Goal: Find specific page/section: Find specific page/section

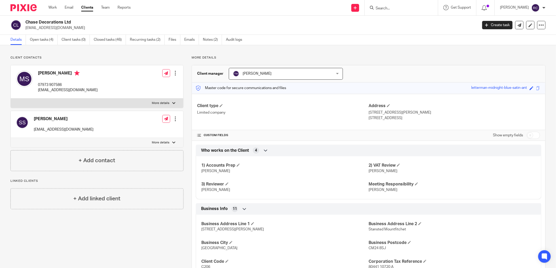
click at [383, 5] on form at bounding box center [403, 7] width 56 height 7
click at [391, 7] on input "Search" at bounding box center [398, 8] width 47 height 5
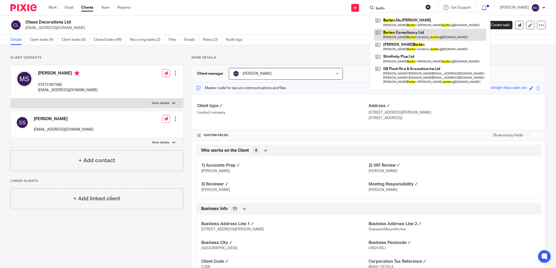
type input "burto"
click at [407, 36] on link at bounding box center [430, 35] width 112 height 12
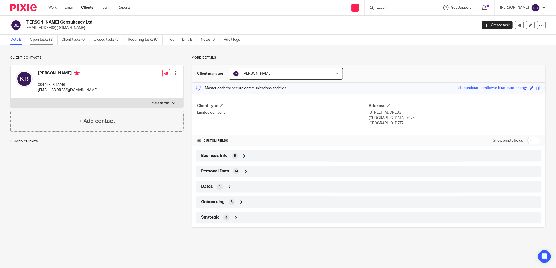
click at [49, 38] on link "Open tasks (2)" at bounding box center [44, 40] width 28 height 10
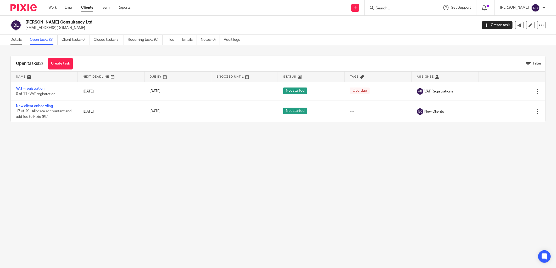
click at [14, 39] on link "Details" at bounding box center [17, 40] width 15 height 10
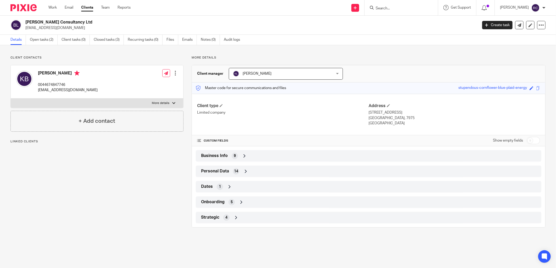
click at [216, 156] on span "Business Info" at bounding box center [214, 155] width 27 height 5
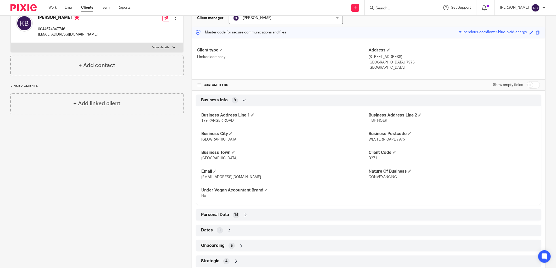
scroll to position [69, 0]
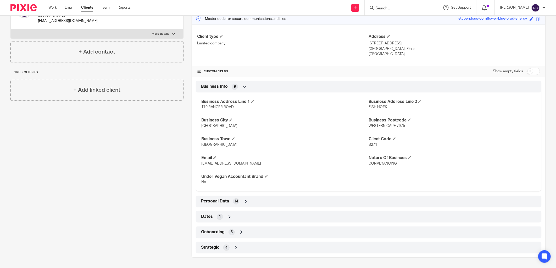
click at [234, 200] on span "14" at bounding box center [236, 201] width 4 height 5
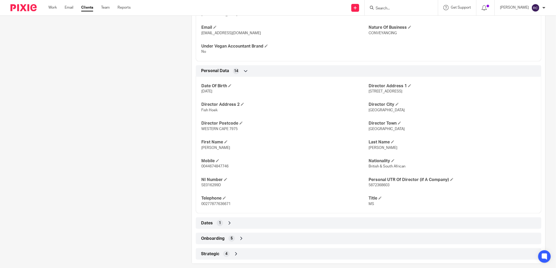
scroll to position [206, 0]
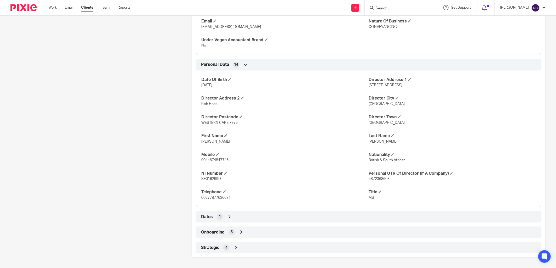
click at [239, 234] on icon at bounding box center [241, 232] width 5 height 5
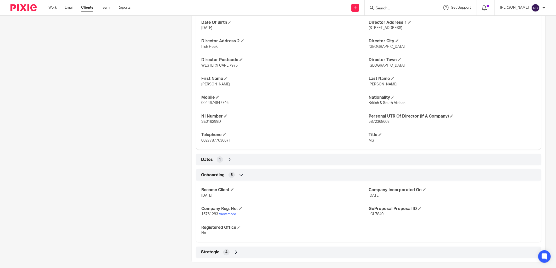
scroll to position [268, 0]
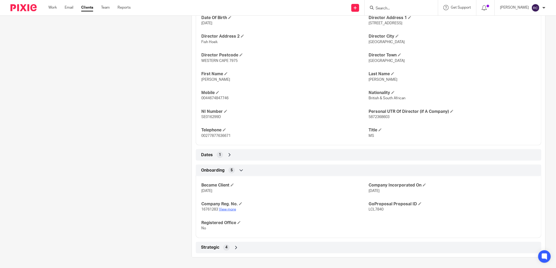
click at [226, 210] on link "View more" at bounding box center [227, 210] width 17 height 4
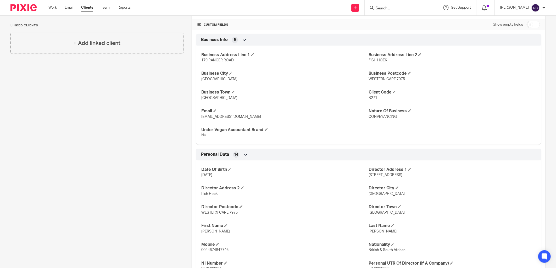
scroll to position [29, 0]
